Goal: Information Seeking & Learning: Learn about a topic

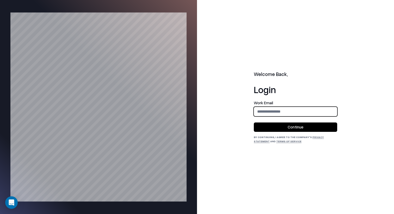
click at [292, 116] on input "email" at bounding box center [295, 112] width 83 height 10
type input "**********"
click at [293, 127] on button "Continue" at bounding box center [295, 127] width 83 height 9
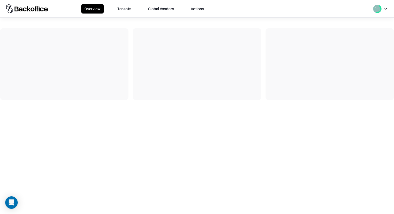
click at [123, 10] on button "Tenants" at bounding box center [124, 8] width 20 height 9
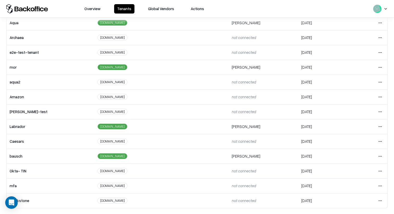
scroll to position [87, 0]
click at [380, 155] on html "Overview Tenants Global Vendors Actions Tenants Add Tenant Tenant name Domain A…" at bounding box center [197, 107] width 394 height 214
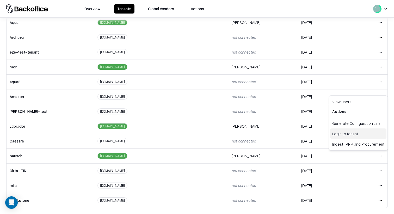
click at [363, 135] on div "Login to tenant" at bounding box center [358, 134] width 56 height 10
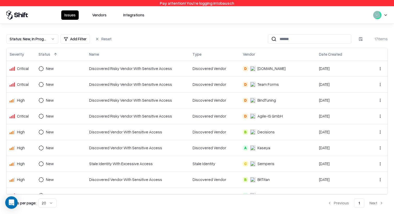
click at [101, 16] on button "Vendors" at bounding box center [99, 14] width 21 height 9
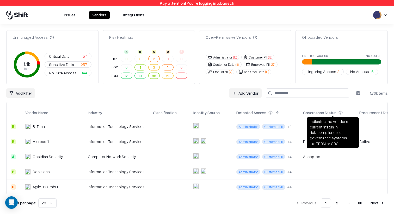
click at [344, 112] on button at bounding box center [347, 113] width 6 height 6
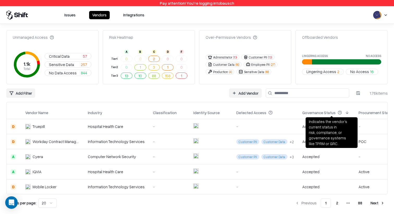
click at [344, 113] on button at bounding box center [347, 113] width 6 height 6
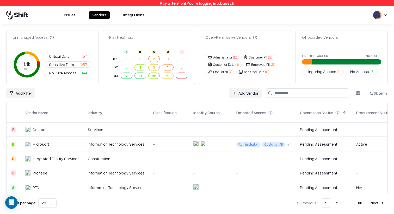
scroll to position [218, 0]
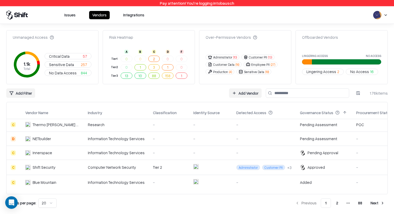
click at [260, 152] on div "-" at bounding box center [263, 152] width 55 height 5
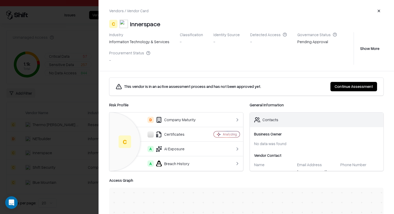
click at [197, 133] on div "Certificates" at bounding box center [159, 134] width 90 height 6
click at [195, 150] on div "A AI Exposure" at bounding box center [159, 149] width 90 height 6
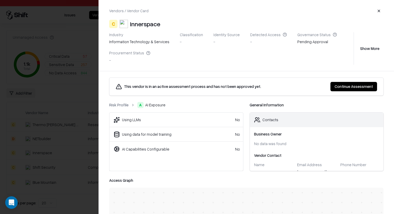
click at [123, 103] on link "Risk Profile" at bounding box center [118, 104] width 19 height 5
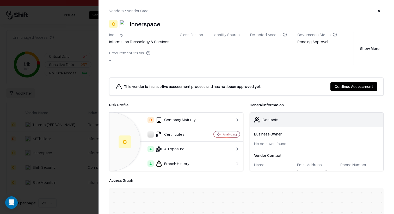
click at [182, 135] on div "Certificates" at bounding box center [159, 134] width 90 height 6
click at [375, 47] on button "Show More" at bounding box center [370, 48] width 28 height 9
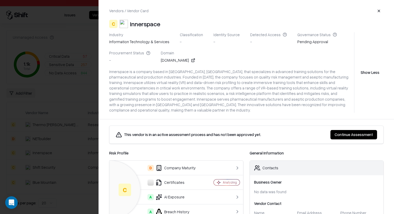
click at [166, 60] on div "[DOMAIN_NAME]" at bounding box center [178, 60] width 34 height 5
click at [167, 60] on div "[DOMAIN_NAME]" at bounding box center [178, 60] width 34 height 5
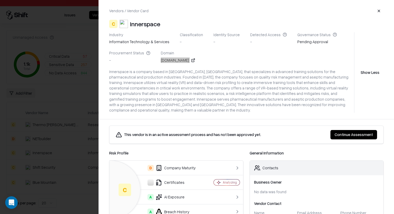
click at [174, 61] on div "[DOMAIN_NAME]" at bounding box center [178, 60] width 34 height 5
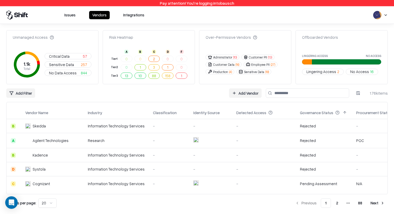
click at [299, 94] on input at bounding box center [307, 93] width 83 height 9
paste input "**********"
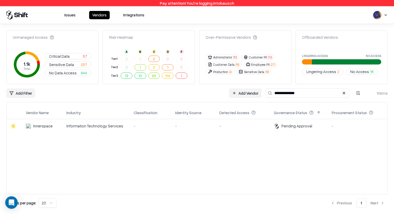
type input "**********"
click at [80, 125] on div "Information Technology Services" at bounding box center [95, 125] width 59 height 5
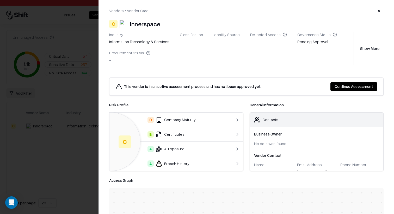
click at [205, 136] on div "B Certificates" at bounding box center [169, 134] width 110 height 6
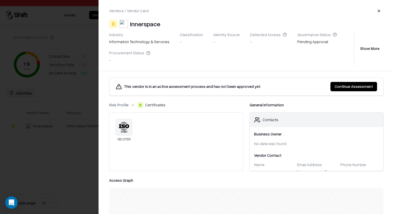
click at [122, 106] on link "Risk Profile" at bounding box center [118, 104] width 19 height 5
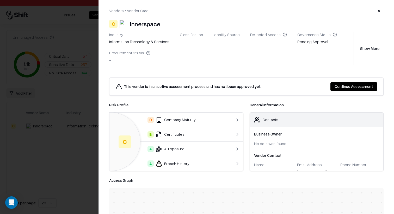
click at [209, 146] on td "A AI Exposure" at bounding box center [168, 149] width 118 height 15
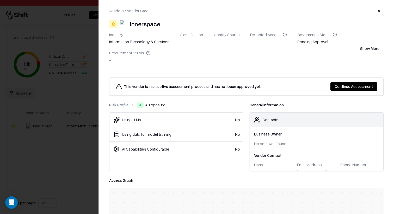
click at [124, 104] on link "Risk Profile" at bounding box center [118, 104] width 19 height 5
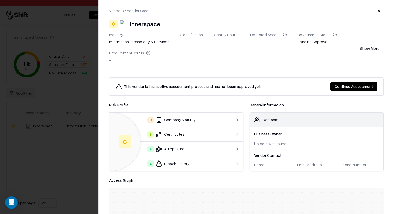
click at [184, 160] on td "A Breach History" at bounding box center [168, 163] width 118 height 15
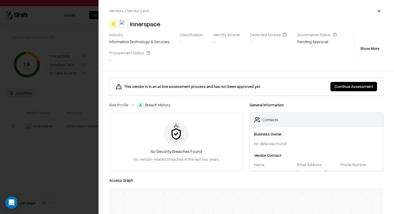
click at [114, 101] on div "This vendor is in an active assessment process and has not been approved yet. C…" at bounding box center [246, 142] width 295 height 143
click at [118, 105] on link "Risk Profile" at bounding box center [118, 104] width 19 height 5
